Goal: Information Seeking & Learning: Learn about a topic

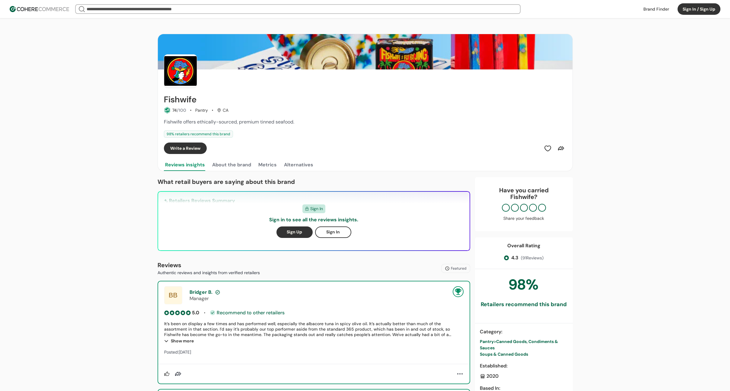
drag, startPoint x: 228, startPoint y: 109, endPoint x: 221, endPoint y: 109, distance: 7.3
click at [221, 109] on div "74 /100 Pantry CA" at bounding box center [365, 110] width 403 height 7
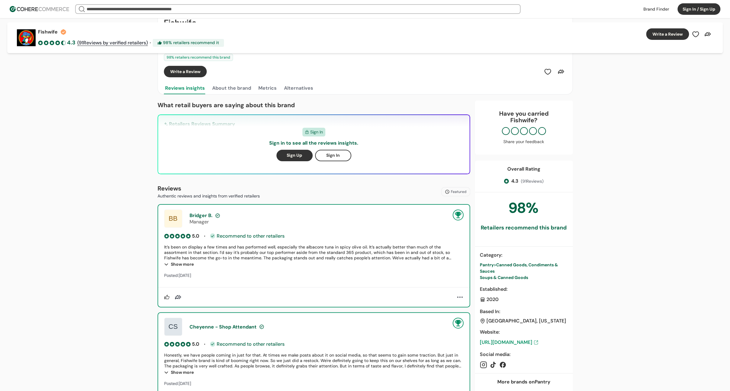
scroll to position [91, 0]
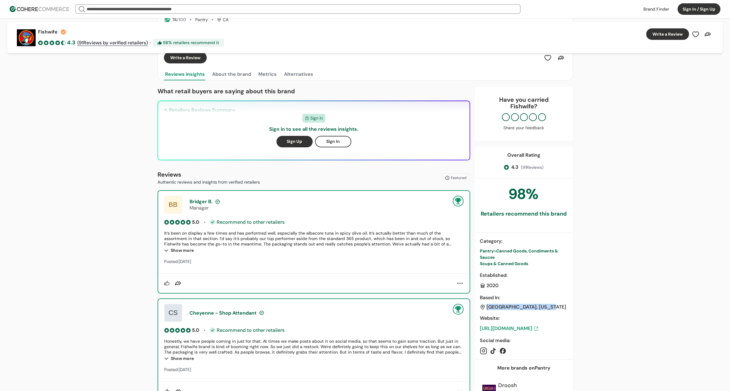
drag, startPoint x: 544, startPoint y: 307, endPoint x: 487, endPoint y: 306, distance: 56.4
click at [487, 306] on div "United States, California" at bounding box center [524, 306] width 88 height 5
drag, startPoint x: 41, startPoint y: 190, endPoint x: 55, endPoint y: 190, distance: 13.9
click at [41, 190] on div "Fishwife 4.3 ( 91 Reviews by verified retailers) · 98 % retailers recommend it …" at bounding box center [365, 358] width 730 height 860
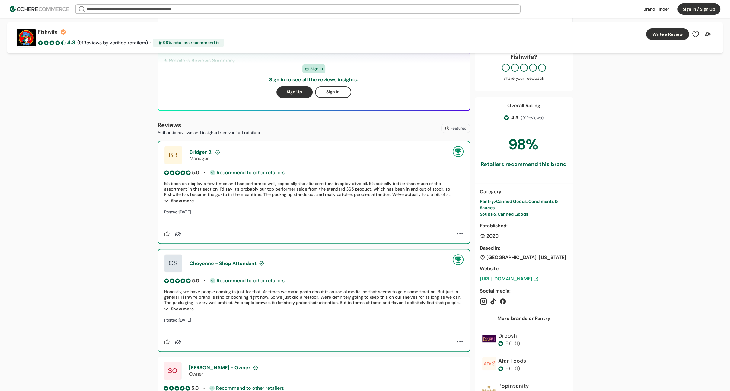
scroll to position [181, 0]
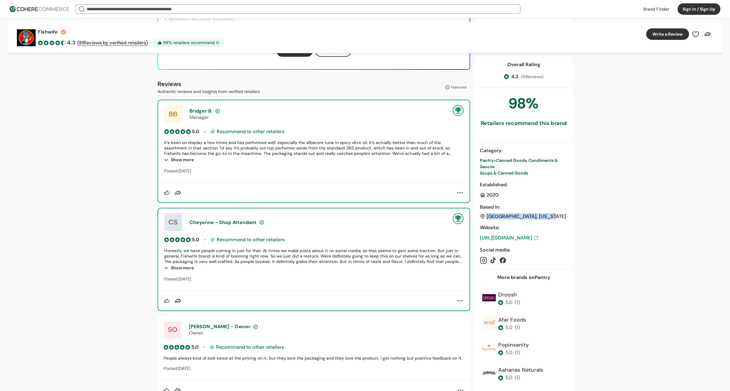
drag, startPoint x: 542, startPoint y: 215, endPoint x: 487, endPoint y: 213, distance: 55.0
click at [487, 214] on div "United States, California" at bounding box center [527, 216] width 80 height 5
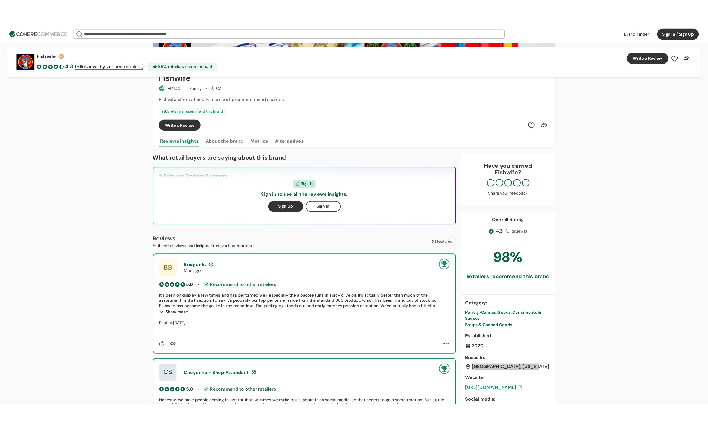
scroll to position [0, 0]
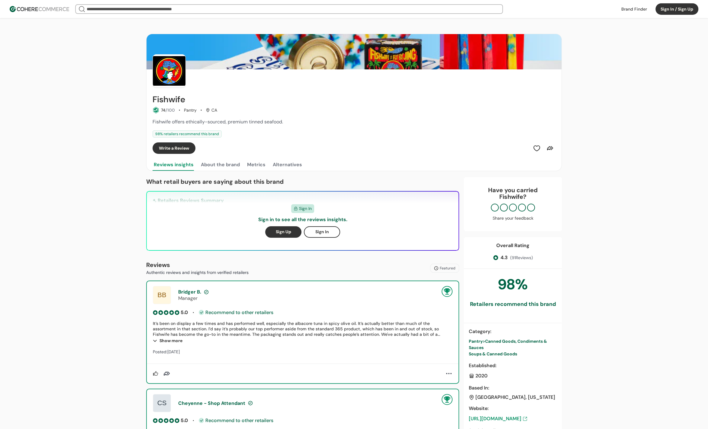
click at [632, 8] on link at bounding box center [633, 9] width 33 height 9
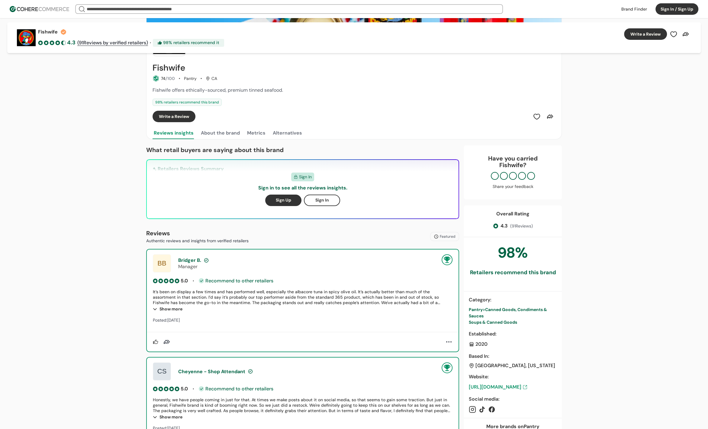
scroll to position [45, 0]
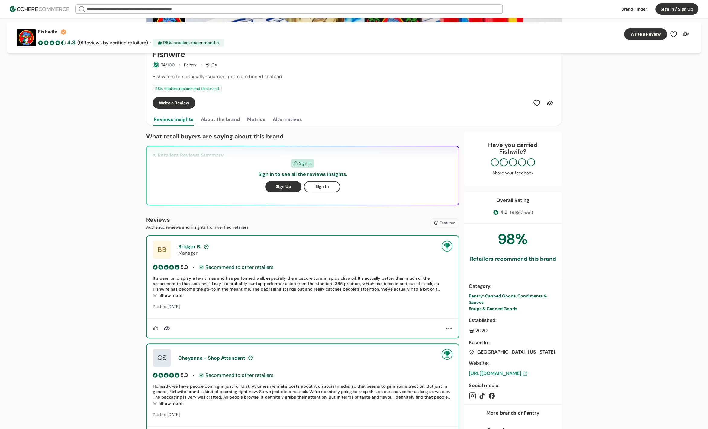
click at [99, 121] on div "Fishwife 4.3 ( 91 Reviews by verified retailers) · 98 % retailers recommend it …" at bounding box center [354, 403] width 708 height 860
click at [104, 126] on div "Fishwife 4.3 ( 91 Reviews by verified retailers) · 98 % retailers recommend it …" at bounding box center [354, 403] width 708 height 860
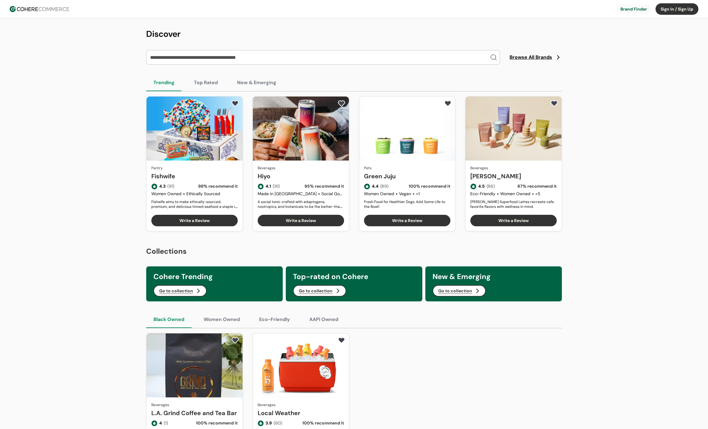
click at [421, 173] on link "Green Juju" at bounding box center [407, 176] width 86 height 9
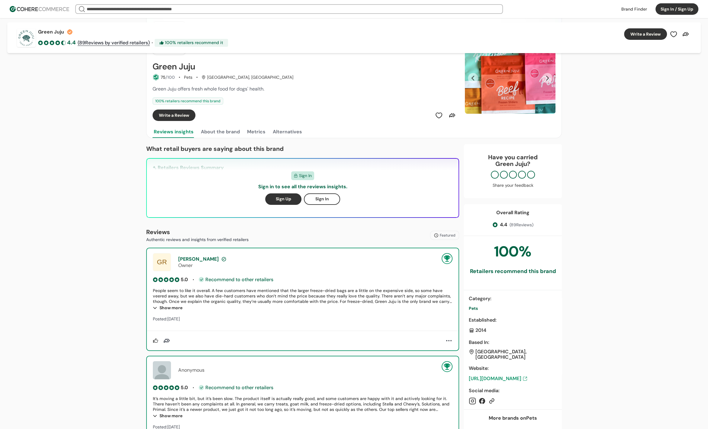
scroll to position [45, 0]
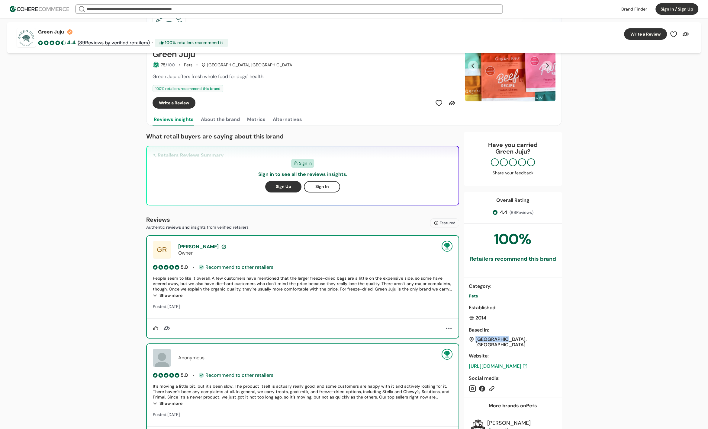
drag, startPoint x: 505, startPoint y: 339, endPoint x: 476, endPoint y: 337, distance: 29.0
click at [476, 337] on div "[GEOGRAPHIC_DATA], [GEOGRAPHIC_DATA]" at bounding box center [512, 342] width 88 height 11
click at [517, 338] on div "Seattle, WA" at bounding box center [512, 342] width 88 height 11
click at [534, 330] on div "Based In :" at bounding box center [512, 330] width 88 height 7
drag, startPoint x: 499, startPoint y: 339, endPoint x: 476, endPoint y: 340, distance: 23.3
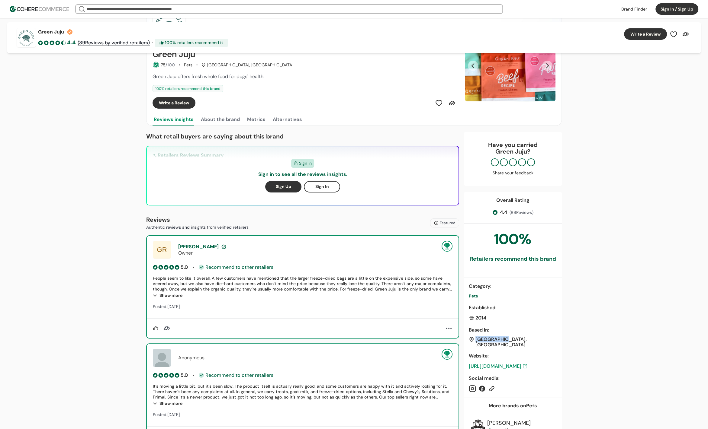
click at [476, 340] on div "Seattle, WA" at bounding box center [512, 342] width 88 height 11
click at [99, 358] on div "Green Juju 4.4 ( 89 Reviews by verified retailers) · 100 % retailers recommend …" at bounding box center [354, 425] width 708 height 904
drag, startPoint x: 505, startPoint y: 337, endPoint x: 473, endPoint y: 336, distance: 32.3
click at [473, 337] on div "Seattle, WA" at bounding box center [512, 342] width 88 height 11
click at [538, 330] on div "Based In :" at bounding box center [512, 330] width 88 height 7
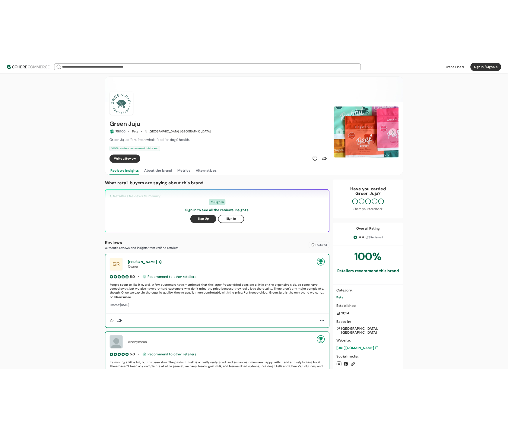
scroll to position [0, 0]
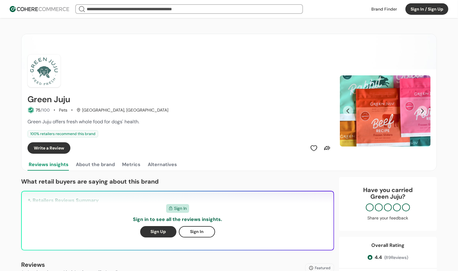
click at [280, 166] on div "Reviews insights About the brand Metrics Alternatives" at bounding box center [228, 165] width 403 height 12
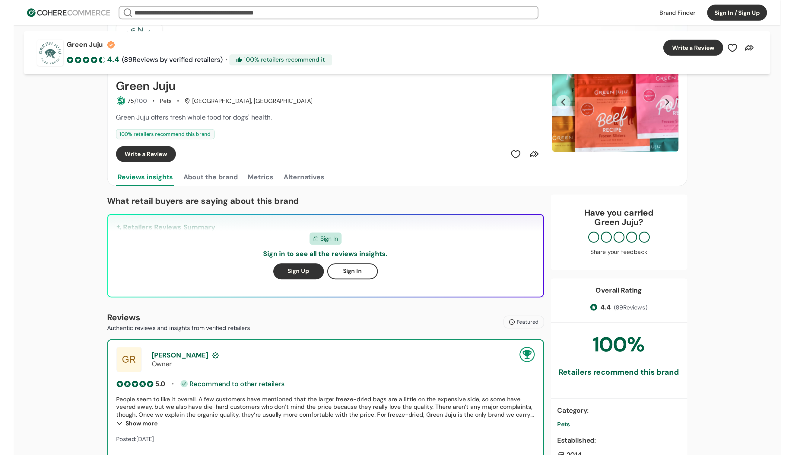
scroll to position [54, 0]
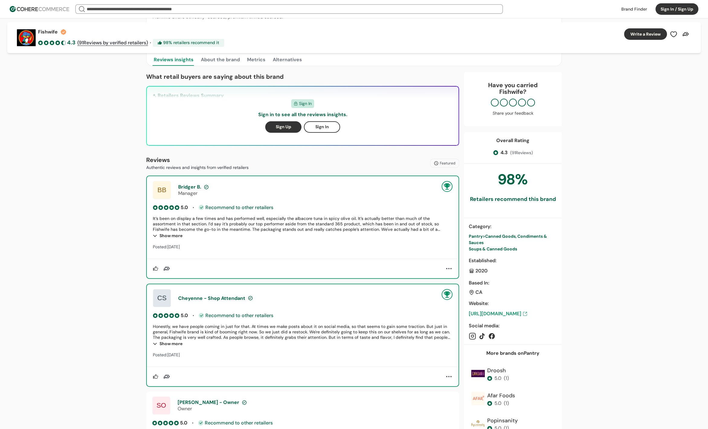
scroll to position [136, 0]
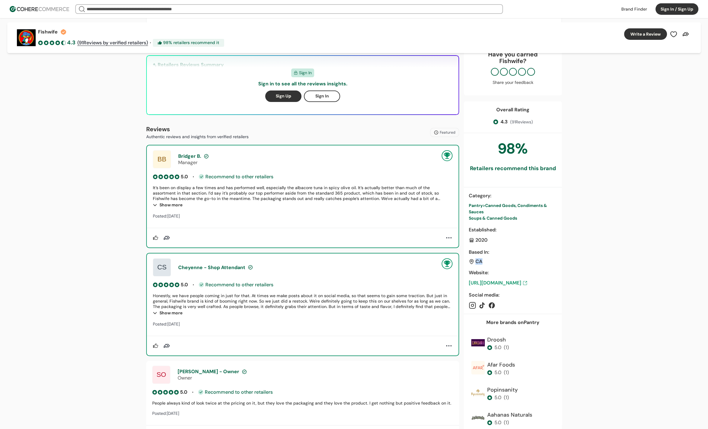
drag, startPoint x: 484, startPoint y: 262, endPoint x: 474, endPoint y: 262, distance: 10.0
click at [474, 262] on div "CA" at bounding box center [512, 261] width 88 height 5
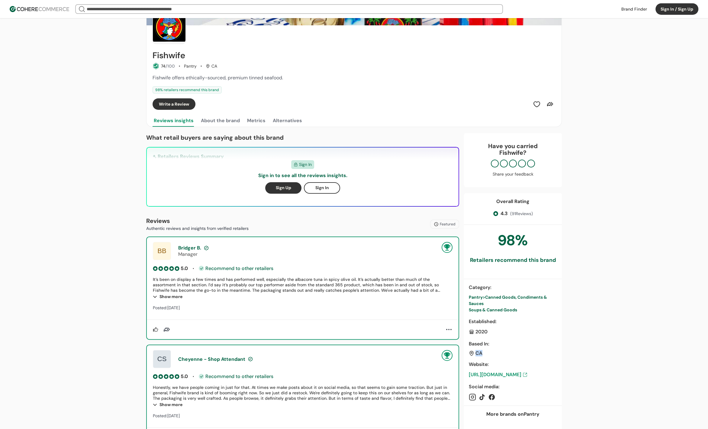
scroll to position [0, 0]
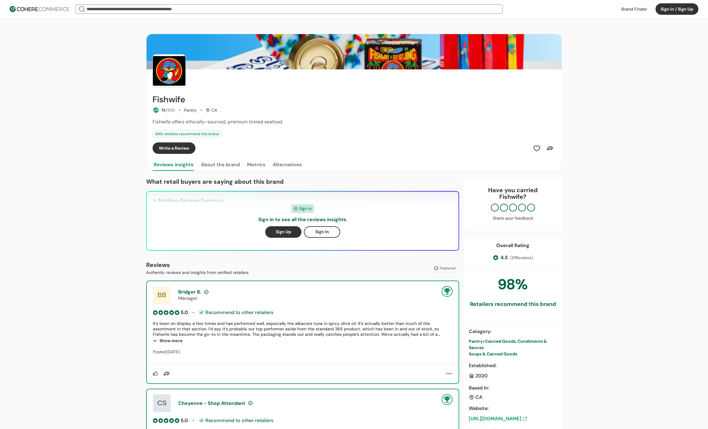
click at [354, 148] on div "Write a Review" at bounding box center [353, 147] width 403 height 11
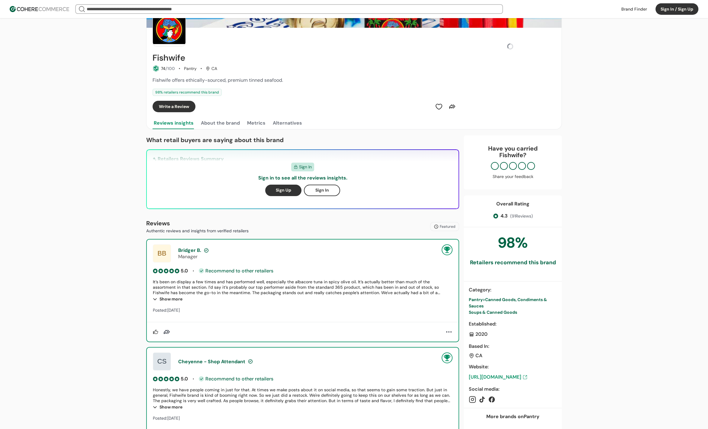
scroll to position [45, 0]
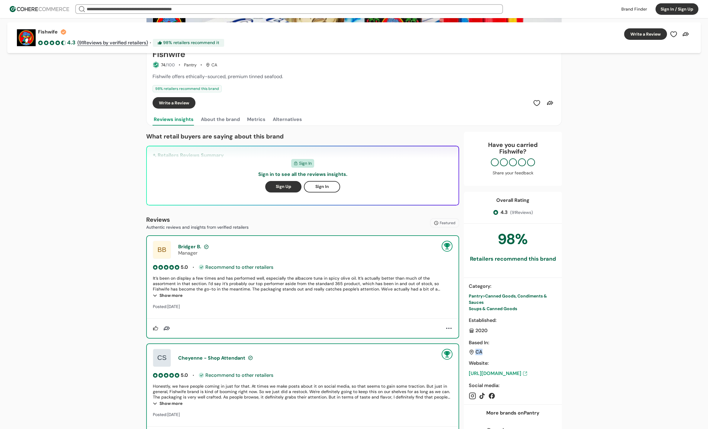
drag, startPoint x: 485, startPoint y: 352, endPoint x: 474, endPoint y: 352, distance: 10.6
click at [474, 352] on div "CA" at bounding box center [512, 352] width 88 height 5
click at [486, 351] on div "CA" at bounding box center [512, 352] width 88 height 5
drag, startPoint x: 482, startPoint y: 351, endPoint x: 475, endPoint y: 350, distance: 7.0
click at [475, 350] on div "CA" at bounding box center [512, 352] width 88 height 5
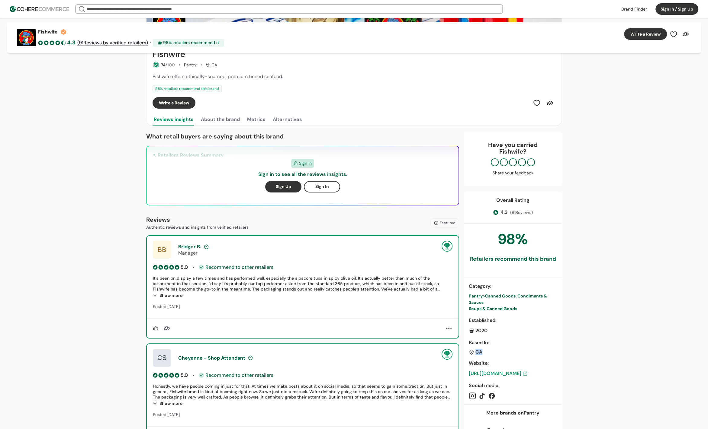
click at [483, 350] on div "CA" at bounding box center [512, 352] width 88 height 5
drag, startPoint x: 478, startPoint y: 351, endPoint x: 474, endPoint y: 351, distance: 3.6
click at [474, 351] on div "CA" at bounding box center [512, 352] width 88 height 5
click at [481, 350] on div "CA" at bounding box center [478, 352] width 7 height 5
drag, startPoint x: 481, startPoint y: 350, endPoint x: 476, endPoint y: 350, distance: 5.8
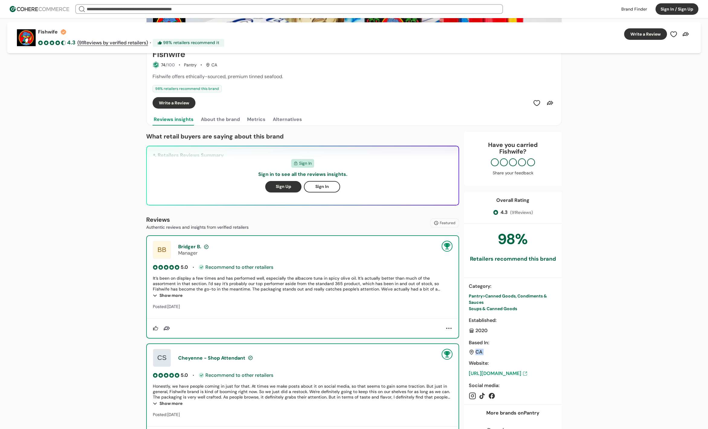
click at [476, 350] on div "CA" at bounding box center [478, 352] width 7 height 5
click at [481, 350] on div "CA" at bounding box center [478, 352] width 7 height 5
drag, startPoint x: 482, startPoint y: 350, endPoint x: 476, endPoint y: 351, distance: 6.1
click at [476, 351] on div "CA" at bounding box center [478, 352] width 7 height 5
click at [497, 349] on div "Based In : [GEOGRAPHIC_DATA]" at bounding box center [512, 347] width 88 height 16
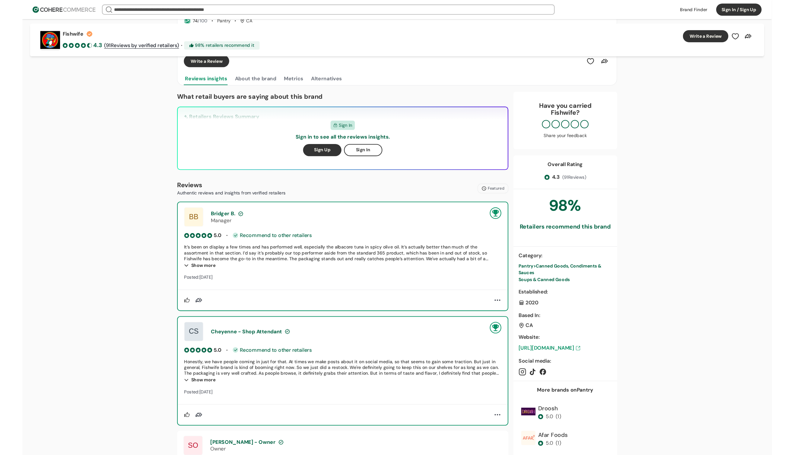
scroll to position [0, 0]
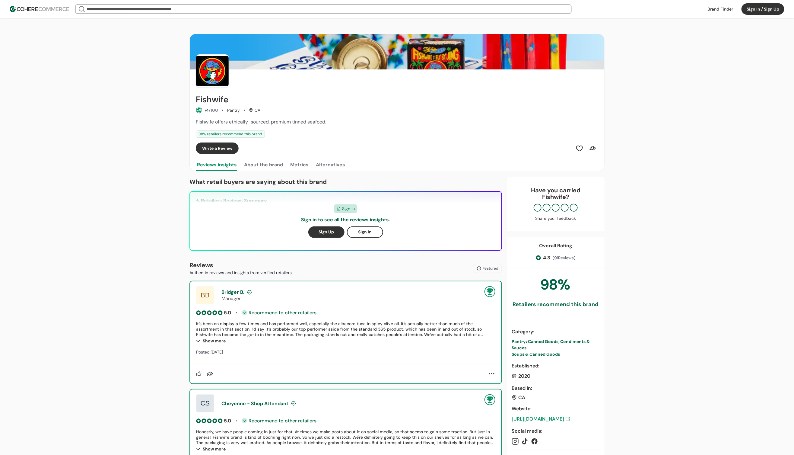
click at [656, 209] on div "Fishwife 4.3 ( 91 Reviews by verified retailers) · 98 % retailers recommend it …" at bounding box center [397, 448] width 794 height 860
drag, startPoint x: 268, startPoint y: 201, endPoint x: 320, endPoint y: 178, distance: 57.1
click at [205, 192] on div "Sign In Sign in to see all the reviews insights. Sign Up Sign In" at bounding box center [346, 221] width 312 height 59
click at [264, 166] on button "About the brand" at bounding box center [263, 165] width 41 height 12
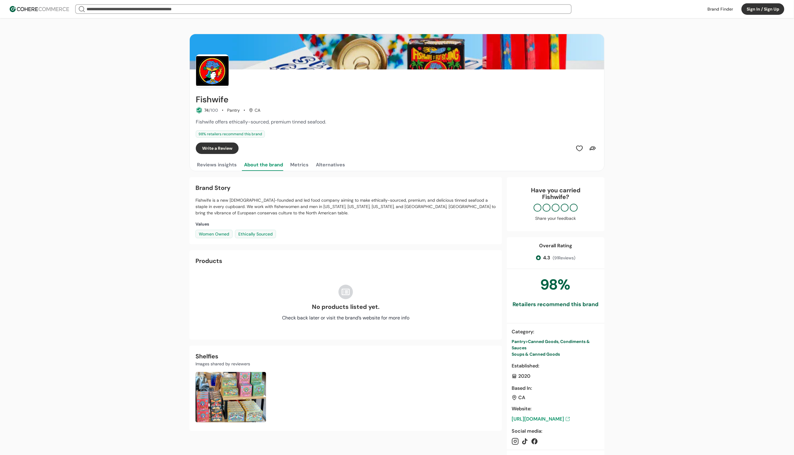
click at [296, 167] on button "Metrics" at bounding box center [299, 165] width 21 height 12
